Goal: Task Accomplishment & Management: Use online tool/utility

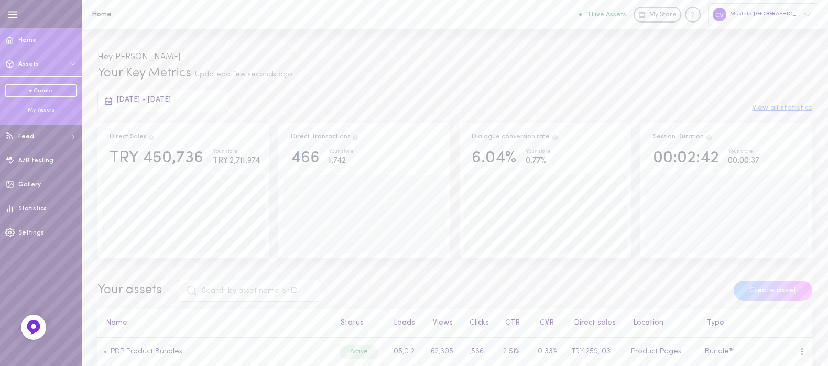
click at [52, 62] on button "Assets" at bounding box center [41, 64] width 82 height 24
click at [25, 63] on span "Assets" at bounding box center [28, 64] width 20 height 6
click at [40, 111] on div "My Assets" at bounding box center [40, 110] width 71 height 8
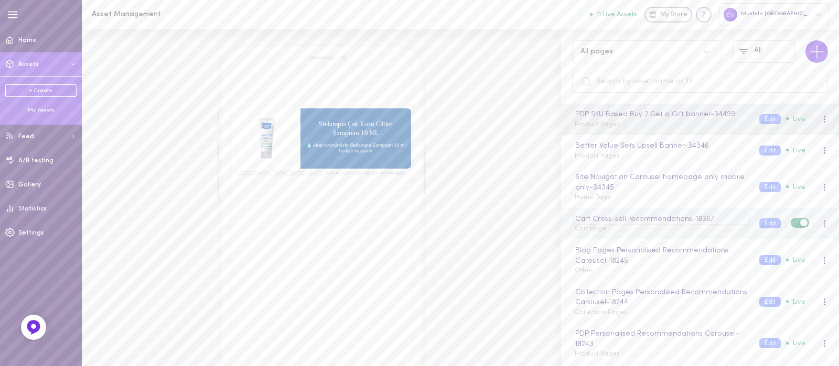
scroll to position [65, 0]
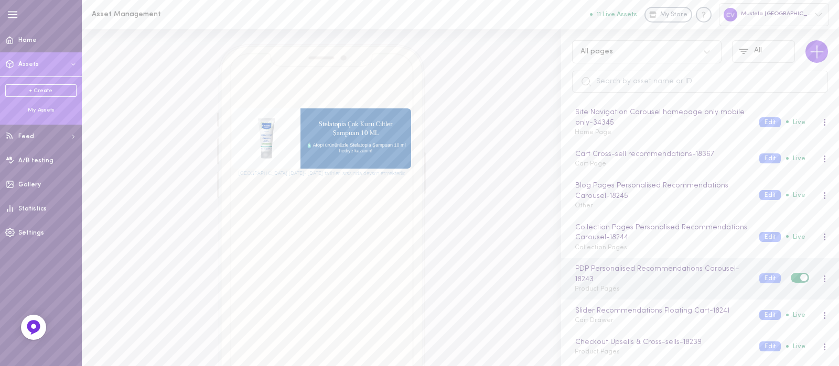
click at [676, 286] on div "PDP Personalised Recommendations Carousel - 18243 Product Pages" at bounding box center [659, 279] width 185 height 31
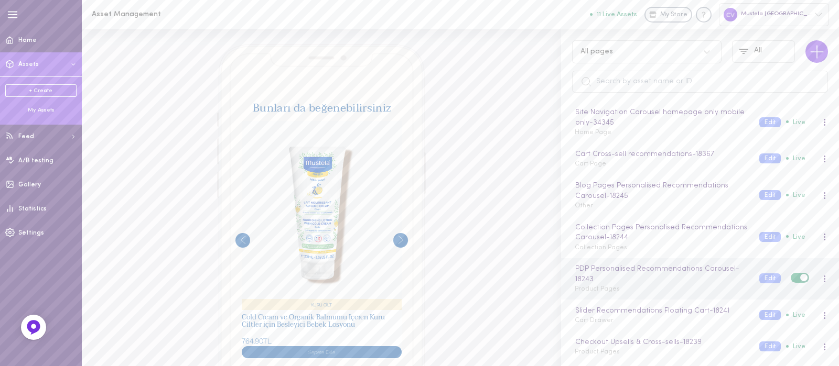
scroll to position [197, 0]
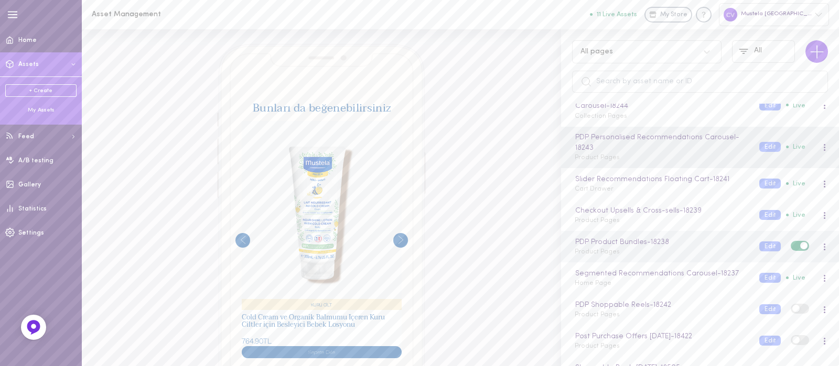
click at [655, 253] on div "PDP Product Bundles - 18238 Product Pages" at bounding box center [659, 247] width 185 height 20
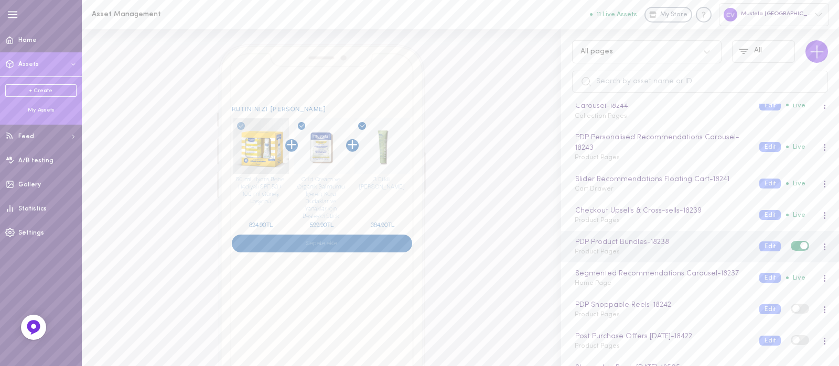
click at [821, 241] on div at bounding box center [824, 247] width 6 height 12
click at [768, 285] on div "Edit" at bounding box center [769, 292] width 93 height 24
